Goal: Task Accomplishment & Management: Manage account settings

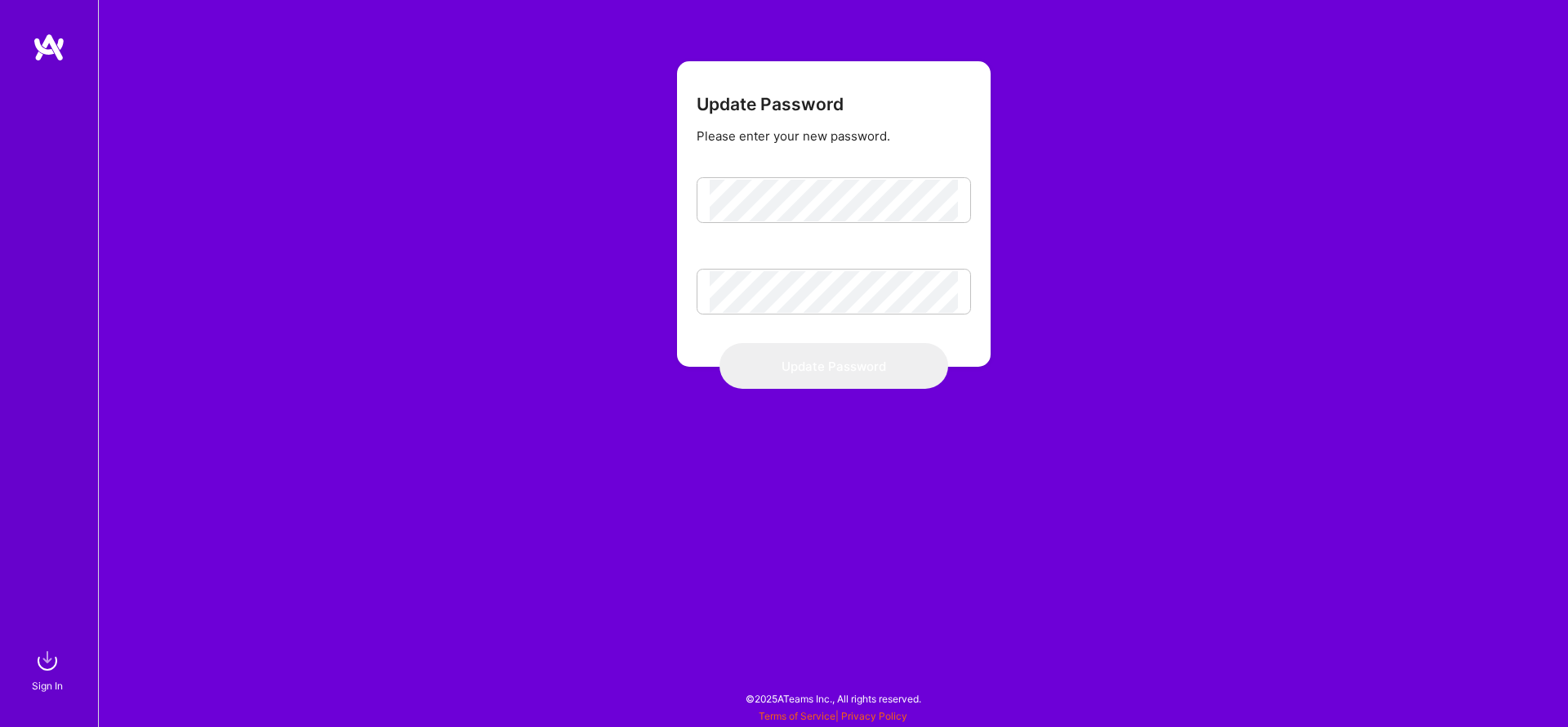
click at [0, 719] on nordpass-autofill-portal at bounding box center [0, 719] width 0 height 0
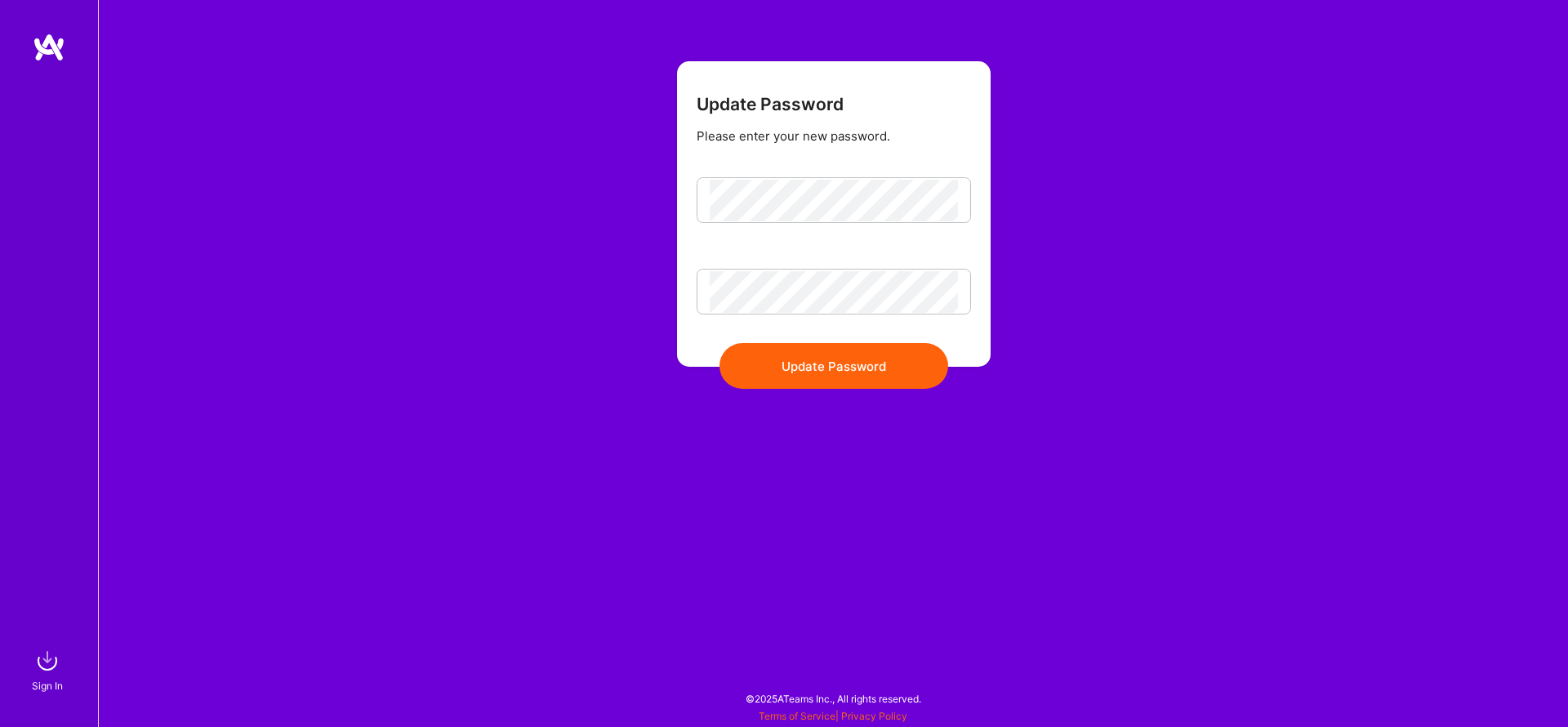
click at [840, 372] on button "Update Password" at bounding box center [834, 365] width 229 height 46
